Goal: Task Accomplishment & Management: Use online tool/utility

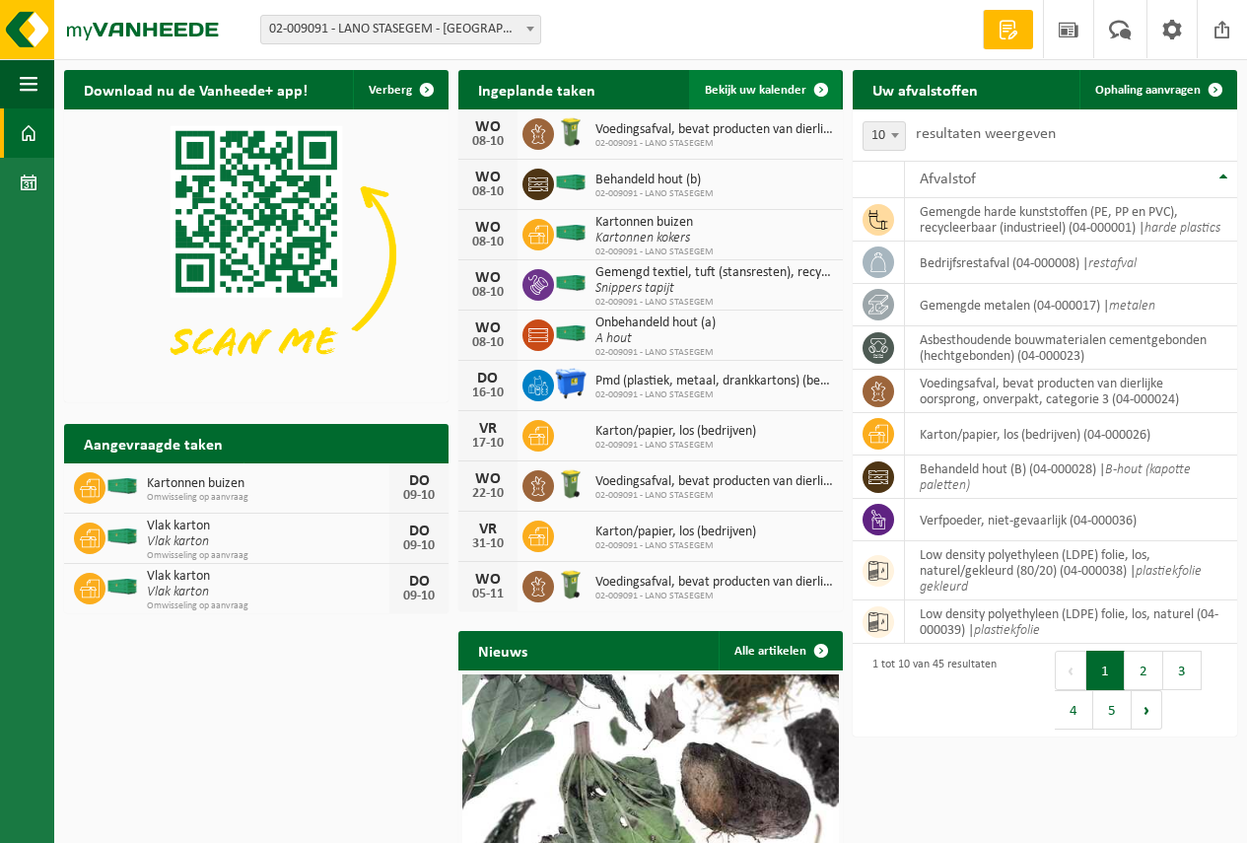
click at [747, 84] on span "Bekijk uw kalender" at bounding box center [756, 90] width 102 height 13
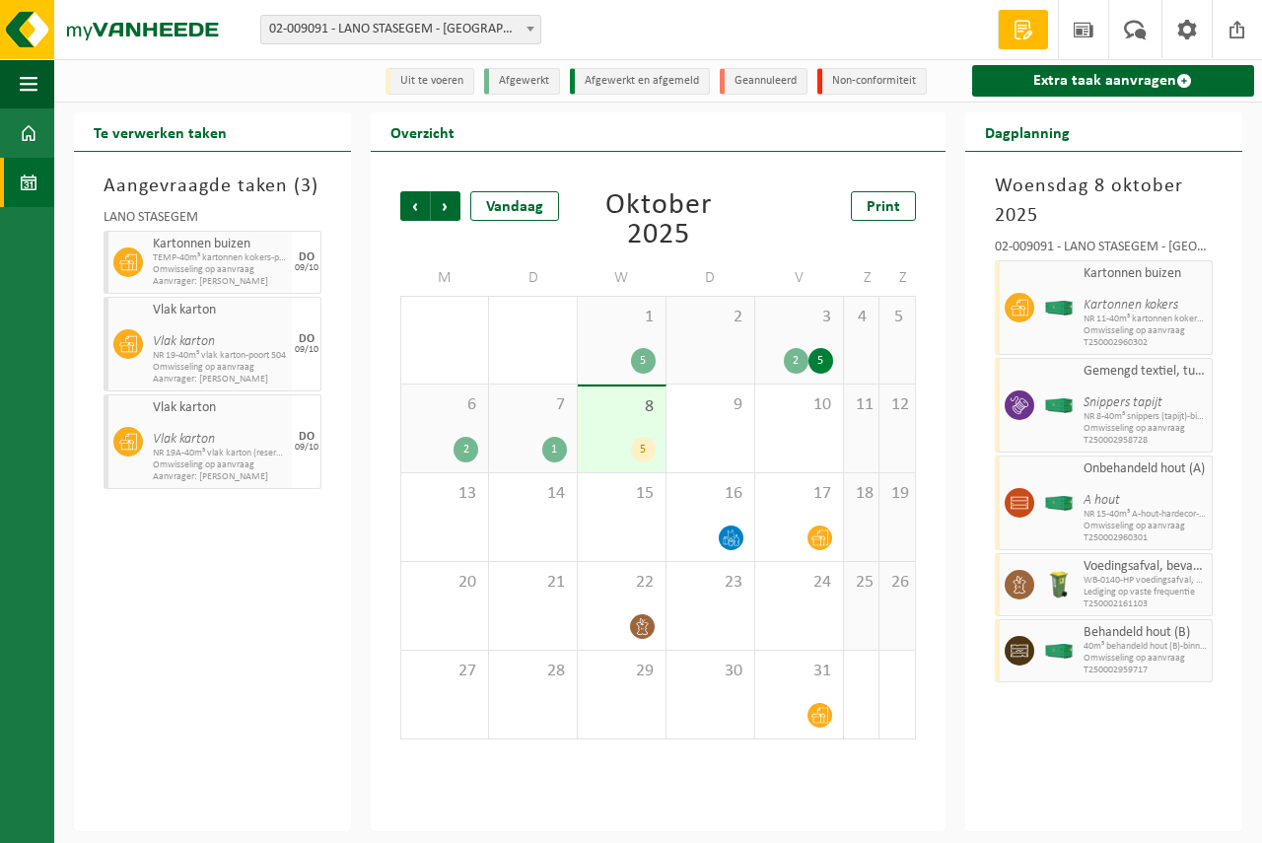
click at [628, 424] on div "8 5" at bounding box center [622, 429] width 88 height 86
click at [1089, 73] on link "Extra taak aanvragen" at bounding box center [1113, 81] width 282 height 32
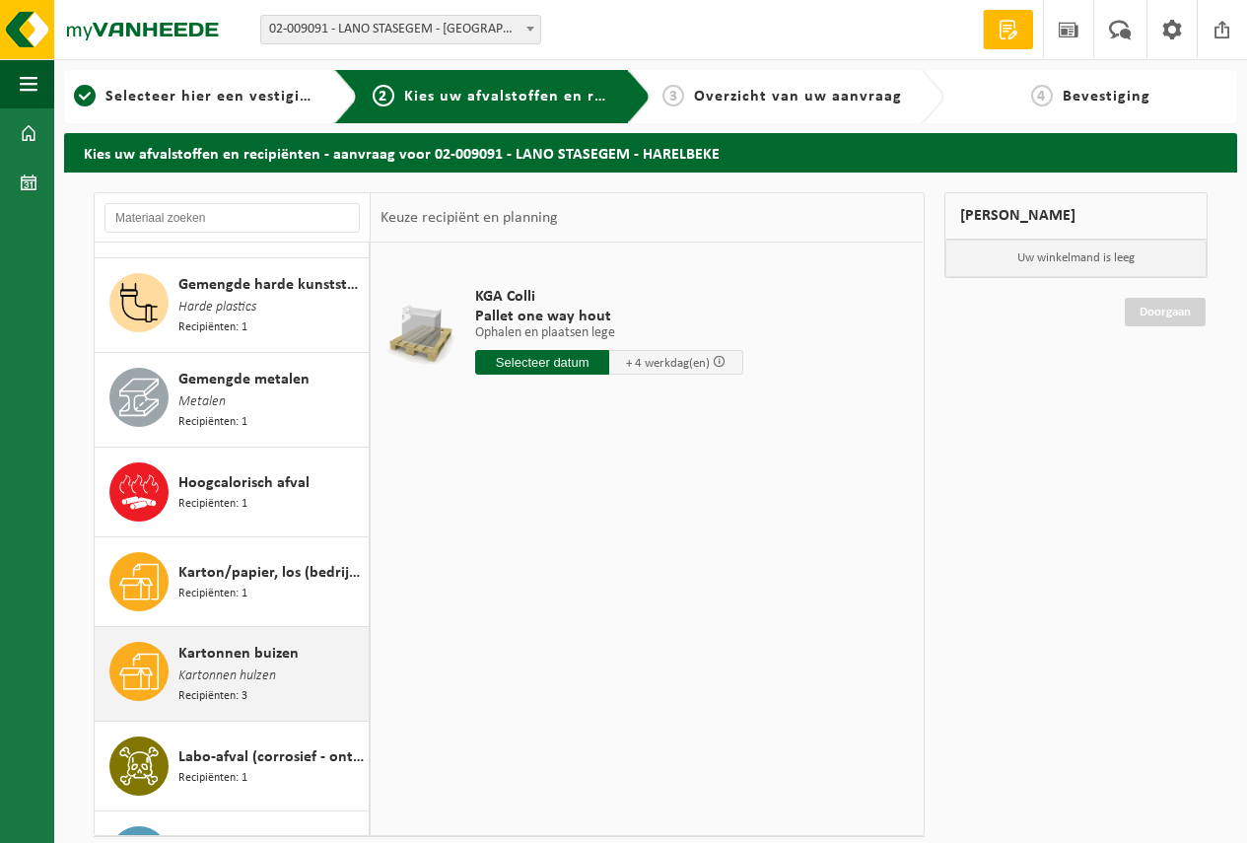
scroll to position [1380, 0]
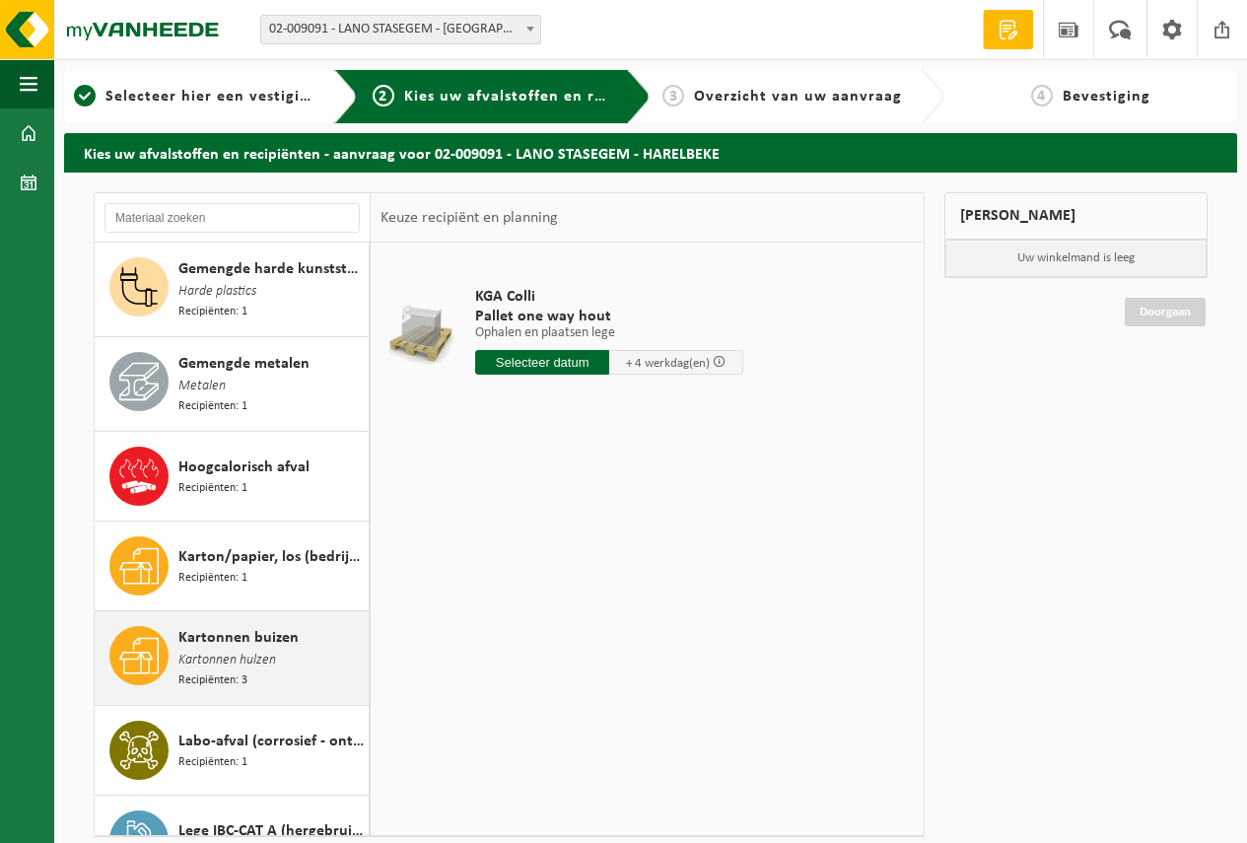
click at [229, 626] on span "Kartonnen buizen" at bounding box center [238, 638] width 120 height 24
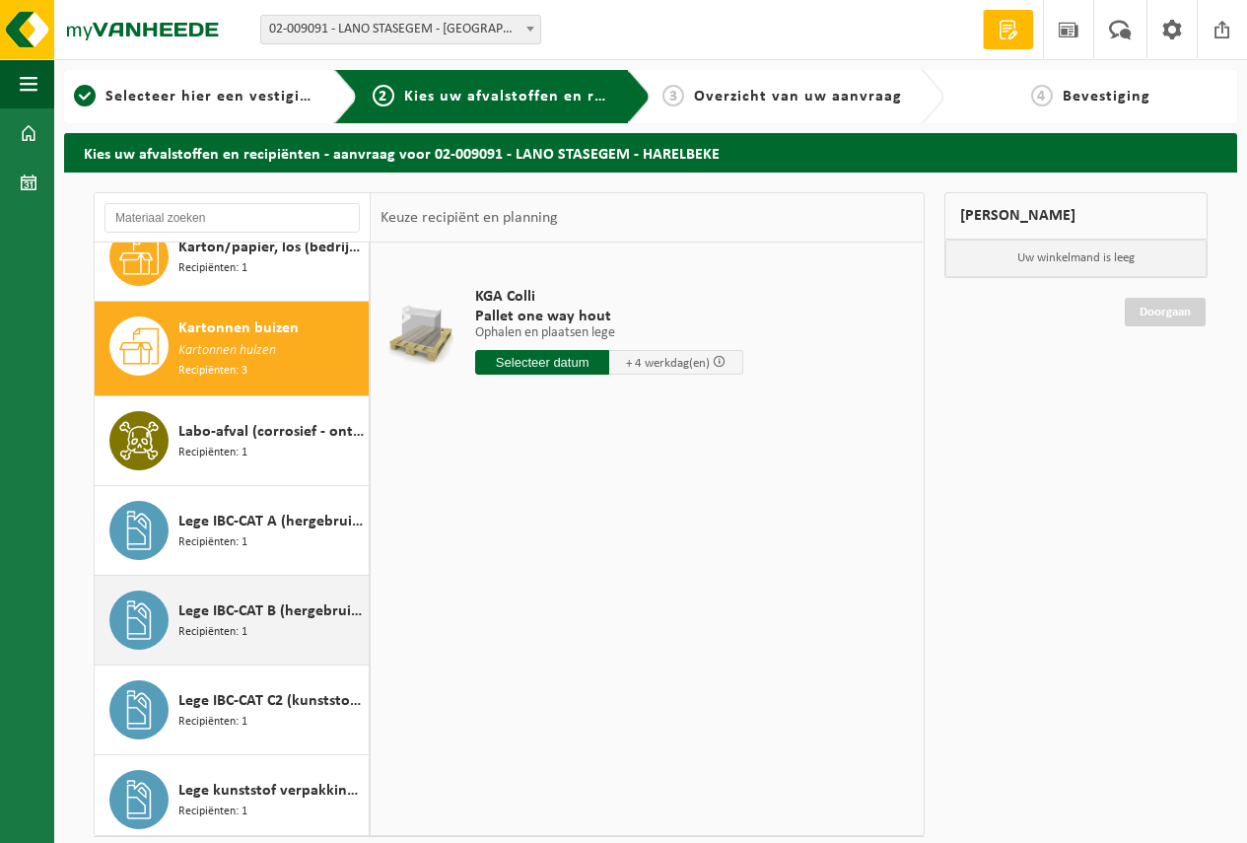
scroll to position [1722, 0]
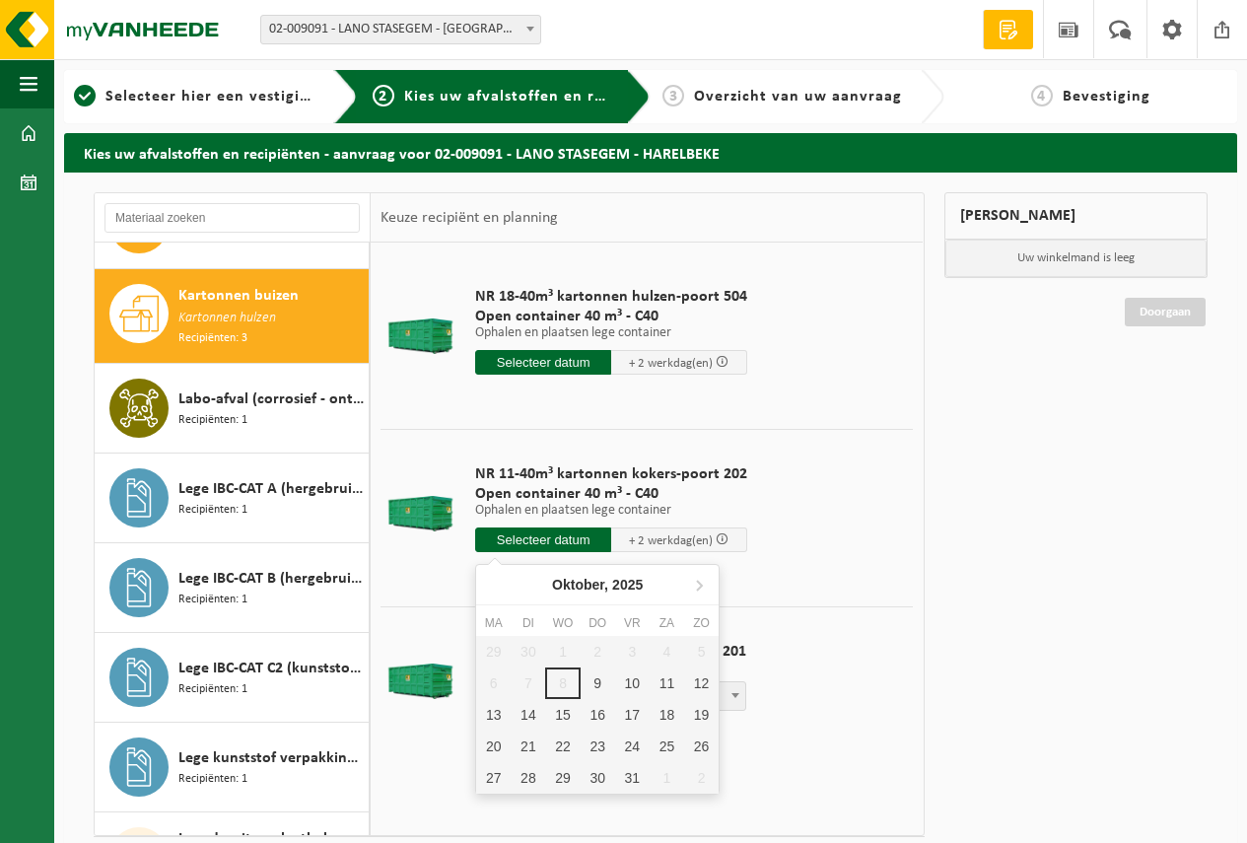
click at [528, 533] on input "text" at bounding box center [543, 539] width 136 height 25
click at [598, 680] on div "9" at bounding box center [598, 683] width 35 height 32
type input "Van 2025-10-09"
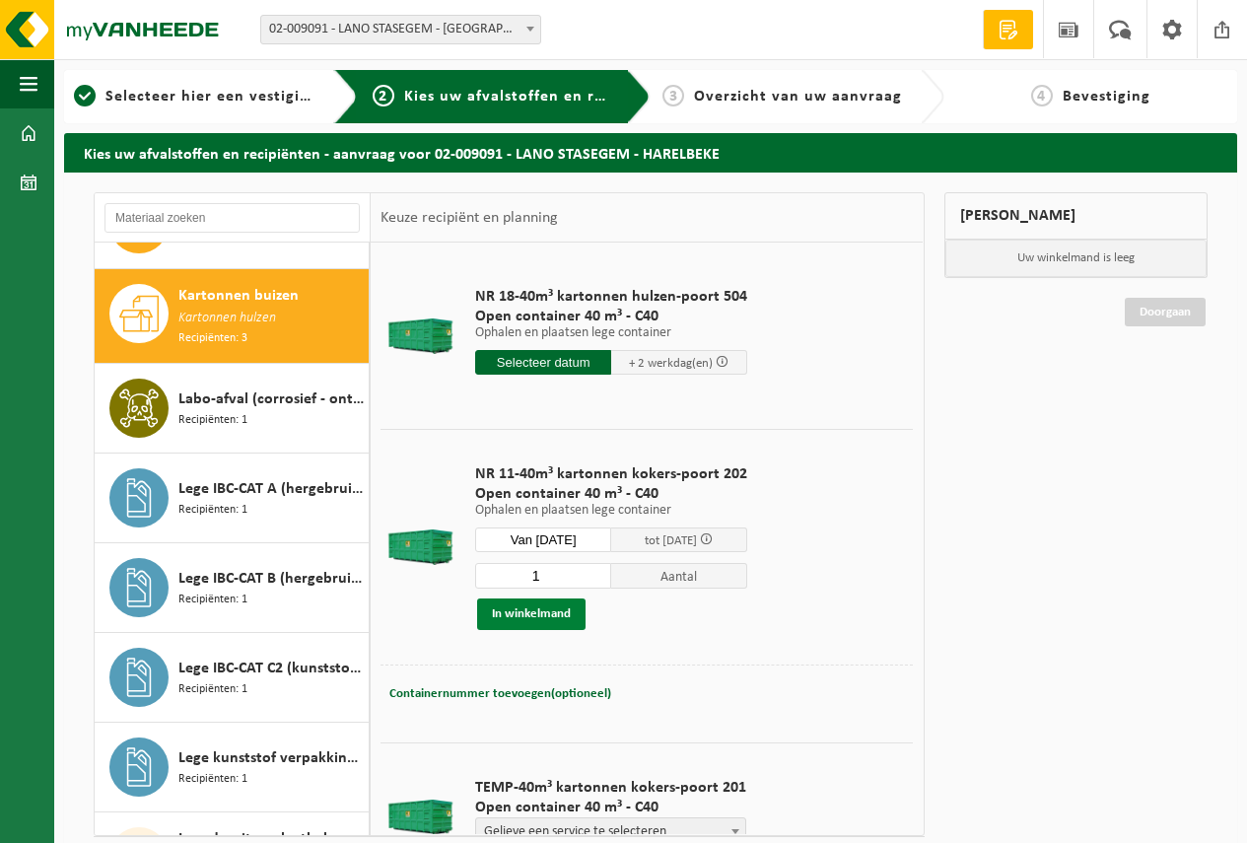
click at [529, 610] on button "In winkelmand" at bounding box center [531, 614] width 108 height 32
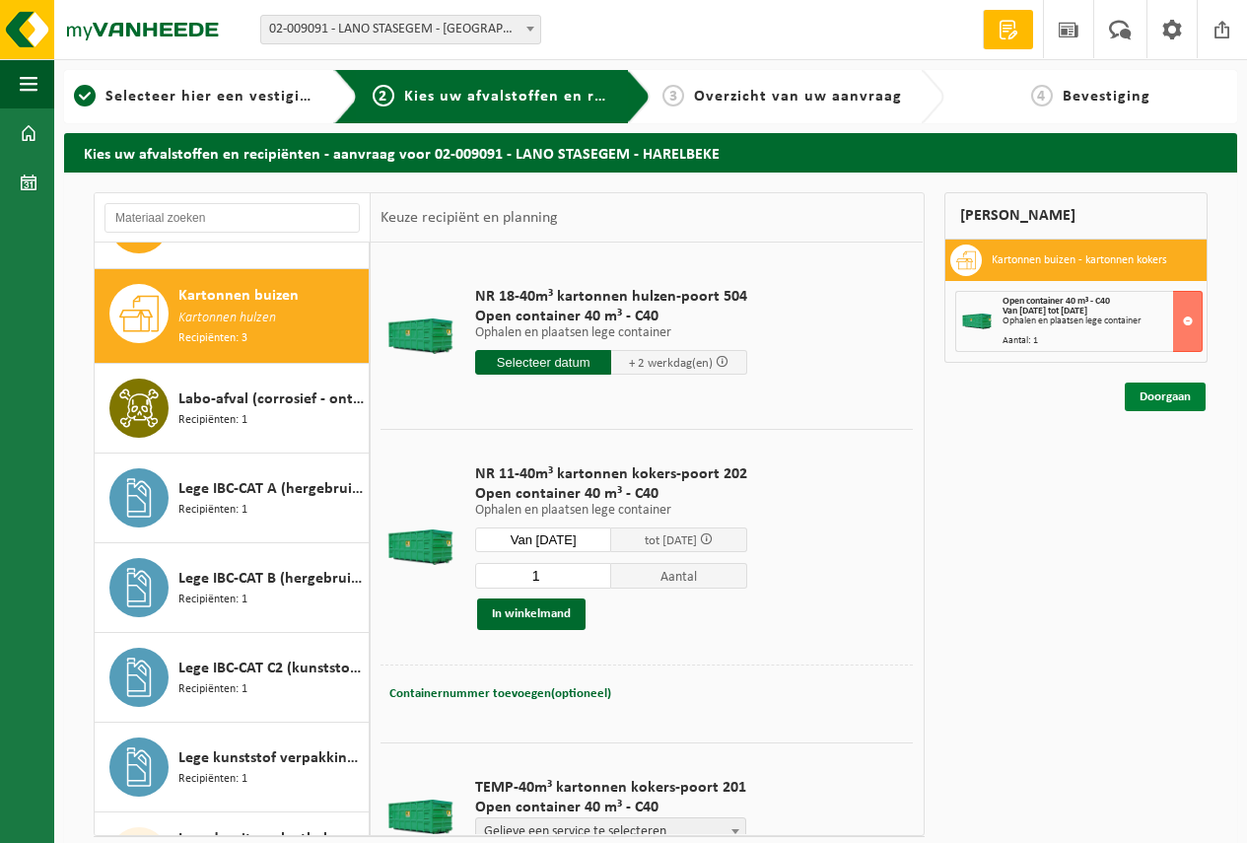
click at [1165, 390] on link "Doorgaan" at bounding box center [1165, 397] width 81 height 29
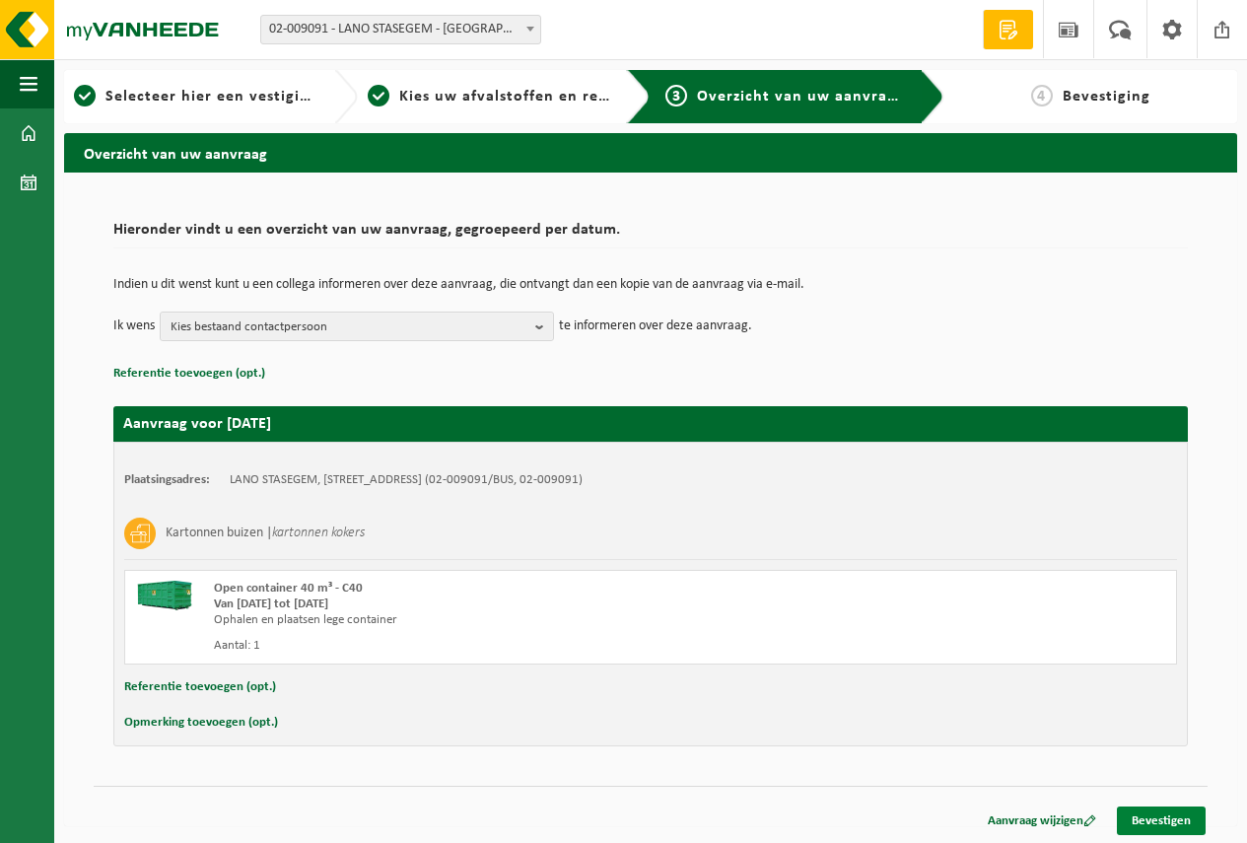
click at [1156, 815] on link "Bevestigen" at bounding box center [1161, 820] width 89 height 29
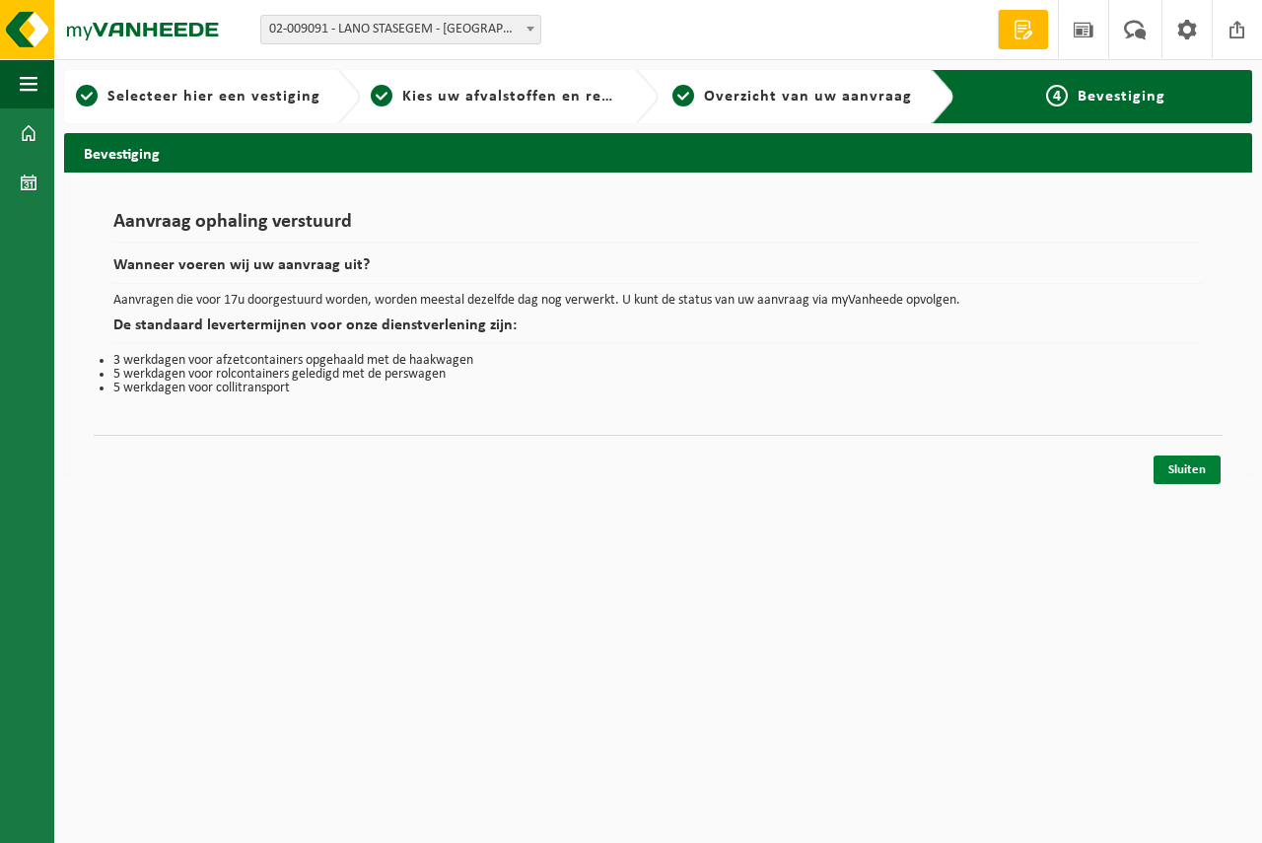
click at [1187, 465] on link "Sluiten" at bounding box center [1186, 469] width 67 height 29
